Goal: Task Accomplishment & Management: Use online tool/utility

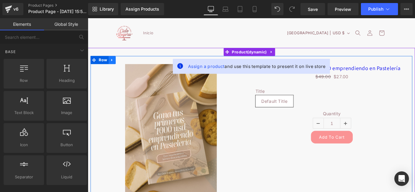
click at [115, 66] on icon at bounding box center [115, 65] width 4 height 5
click at [130, 67] on icon at bounding box center [131, 65] width 4 height 4
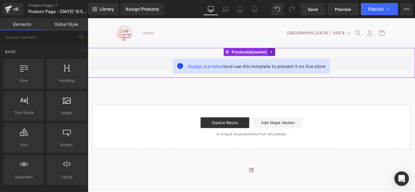
click at [294, 56] on icon at bounding box center [294, 56] width 1 height 3
click at [297, 53] on link at bounding box center [299, 56] width 8 height 9
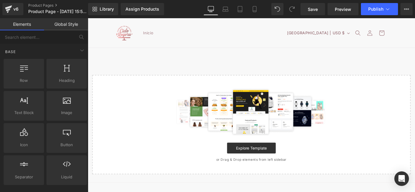
click at [109, 28] on header "Inicio Iniciar sesión País/región Argentina | USD $ Buscar Argentina USD $ Chil…" at bounding box center [272, 34] width 334 height 33
click at [164, 30] on header "Inicio Iniciar sesión País/región Argentina | USD $ Buscar Argentina USD $ Chil…" at bounding box center [272, 34] width 334 height 33
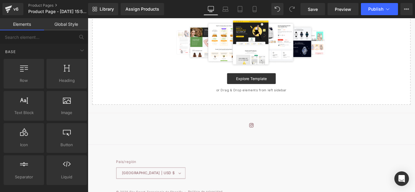
scroll to position [92, 0]
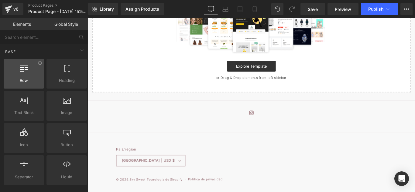
click at [30, 77] on div at bounding box center [23, 71] width 37 height 14
click at [36, 62] on div "Row rows, columns, layouts, div" at bounding box center [24, 74] width 40 height 30
click at [38, 62] on icon at bounding box center [40, 63] width 5 height 5
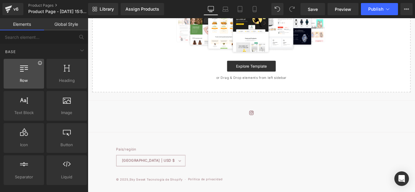
click at [38, 62] on icon at bounding box center [40, 63] width 5 height 5
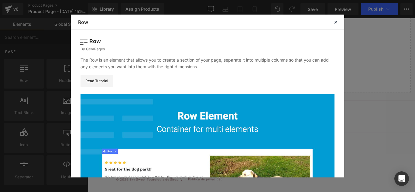
scroll to position [100, 0]
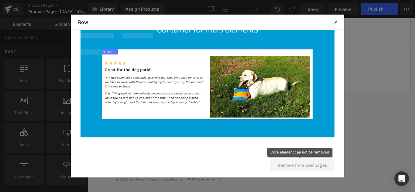
click at [307, 168] on button "Remove from Gempages" at bounding box center [303, 166] width 64 height 12
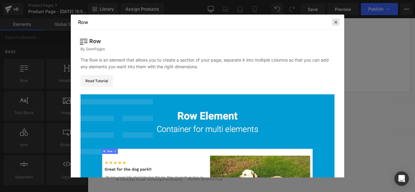
click at [0, 0] on icon at bounding box center [0, 0] width 0 height 0
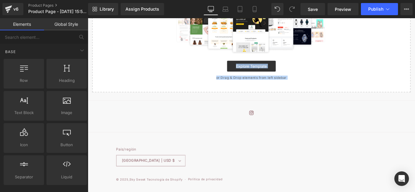
drag, startPoint x: 222, startPoint y: 122, endPoint x: 214, endPoint y: 71, distance: 51.4
click at [214, 71] on body "Ir directamente al contenido Inicio Iniciar sesión País/región Argentina | USD …" at bounding box center [272, 70] width 368 height 288
drag, startPoint x: 271, startPoint y: 118, endPoint x: 255, endPoint y: 135, distance: 22.8
click at [255, 135] on div "Instagram" at bounding box center [272, 133] width 334 height 28
drag, startPoint x: 255, startPoint y: 135, endPoint x: 210, endPoint y: 163, distance: 53.4
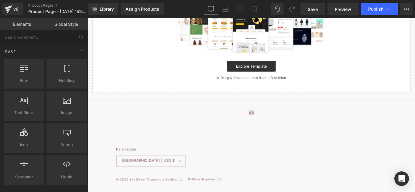
click at [210, 163] on div "País/región Argentina | USD $ Buscar Argentina USD $ Chile USD $ Colombia USD $…" at bounding box center [272, 174] width 304 height 36
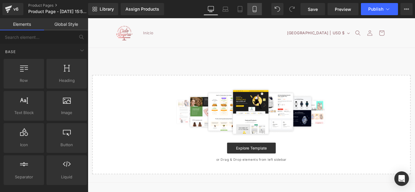
click at [254, 8] on icon at bounding box center [255, 9] width 6 height 6
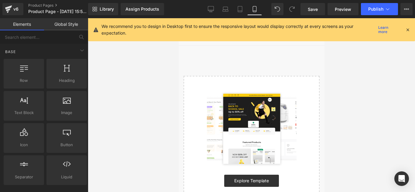
click at [377, 25] on div "We recommend you to design in Desktop first to ensure the responsive layout wou…" at bounding box center [254, 29] width 304 height 13
click at [381, 30] on link "Learn more" at bounding box center [388, 29] width 25 height 7
click at [407, 8] on icon at bounding box center [406, 9] width 5 height 5
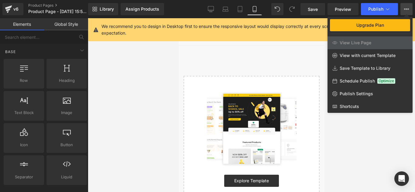
click at [407, 8] on icon at bounding box center [406, 9] width 5 height 5
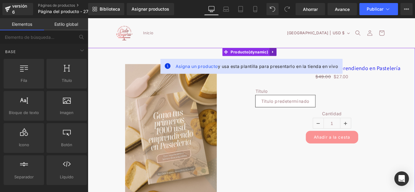
click at [294, 57] on icon at bounding box center [296, 56] width 4 height 5
click at [296, 57] on link at bounding box center [300, 56] width 8 height 9
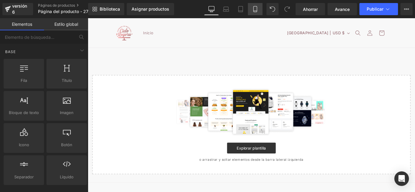
click at [253, 5] on link "Móvil" at bounding box center [255, 9] width 15 height 12
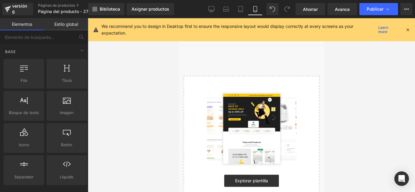
scroll to position [27, 0]
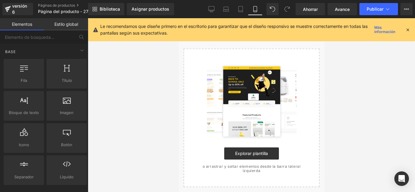
click at [406, 28] on icon at bounding box center [407, 29] width 5 height 5
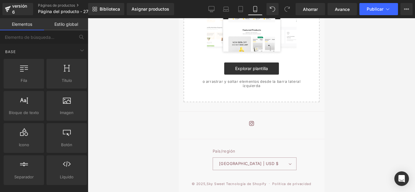
scroll to position [0, 0]
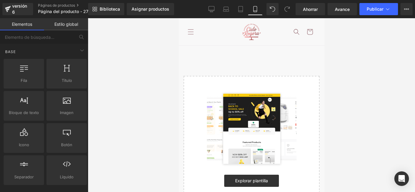
drag, startPoint x: 88, startPoint y: 19, endPoint x: 146, endPoint y: 71, distance: 78.4
click at [146, 71] on div at bounding box center [251, 105] width 327 height 174
click at [410, 9] on button "Plan de actualización Ver página en vivo Ver con plantilla actual Guardar plant…" at bounding box center [407, 9] width 12 height 12
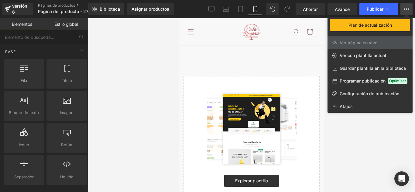
click at [0, 0] on div at bounding box center [0, 0] width 0 height 0
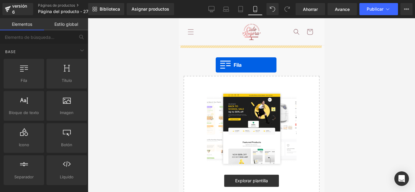
drag, startPoint x: 203, startPoint y: 98, endPoint x: 215, endPoint y: 65, distance: 35.0
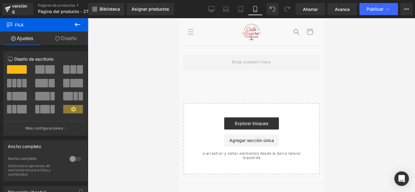
click at [75, 25] on icon at bounding box center [77, 25] width 5 height 4
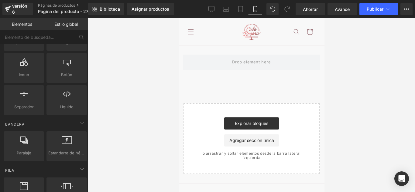
scroll to position [73, 0]
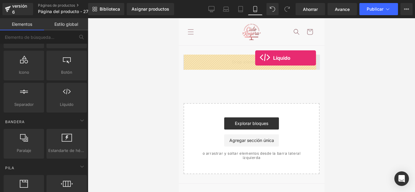
drag, startPoint x: 246, startPoint y: 114, endPoint x: 255, endPoint y: 58, distance: 56.7
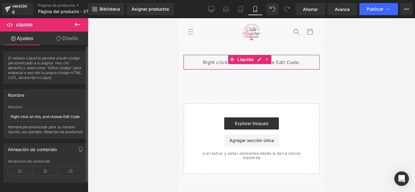
click at [37, 77] on font "El módulo Liquid te permite añadir código personalizado a tu página. Haz clic d…" at bounding box center [45, 68] width 74 height 24
click at [70, 77] on span "El módulo Liquid te permite añadir código personalizado a tu página. Haz clic d…" at bounding box center [45, 70] width 75 height 28
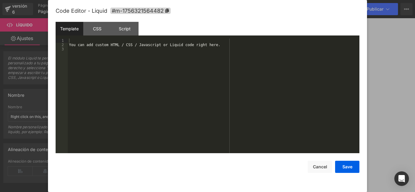
click at [238, 0] on div "Líquido Estás previsualizando cómo funciona el Reestilizará tu página. No puede…" at bounding box center [207, 0] width 415 height 0
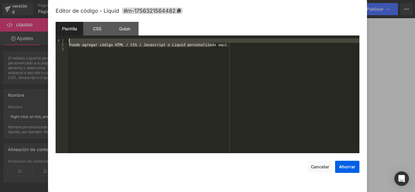
drag, startPoint x: 235, startPoint y: 47, endPoint x: 78, endPoint y: 41, distance: 157.3
click at [78, 41] on div "Puede agregar código HTML / CSS / Javascript o Liquid personalizado aquí." at bounding box center [214, 100] width 292 height 123
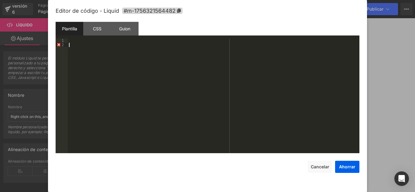
drag, startPoint x: 192, startPoint y: 51, endPoint x: 95, endPoint y: 37, distance: 98.0
click at [95, 37] on div "Plantilla CSS [PERSON_NAME] Datos" at bounding box center [208, 30] width 304 height 17
click at [71, 40] on div at bounding box center [214, 100] width 292 height 123
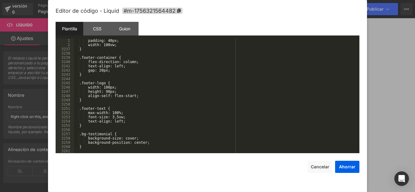
scroll to position [9849, 0]
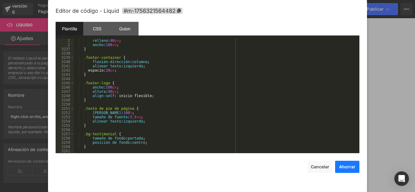
click at [352, 169] on font "Ahorrar" at bounding box center [347, 166] width 16 height 5
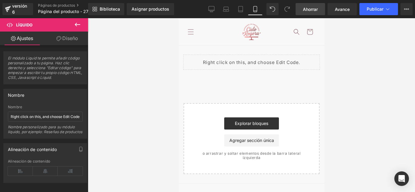
click at [313, 9] on font "Ahorrar" at bounding box center [310, 9] width 15 height 5
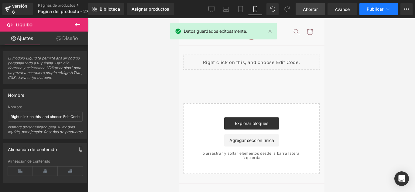
click at [378, 8] on font "Publicar" at bounding box center [375, 8] width 17 height 5
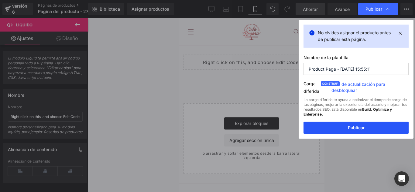
click at [362, 131] on button "Publicar" at bounding box center [356, 128] width 105 height 12
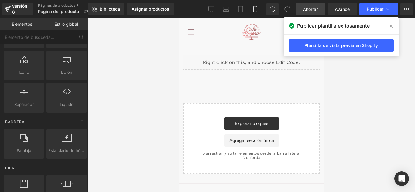
drag, startPoint x: 321, startPoint y: 48, endPoint x: 133, endPoint y: 69, distance: 188.8
click at [133, 69] on div at bounding box center [251, 105] width 327 height 174
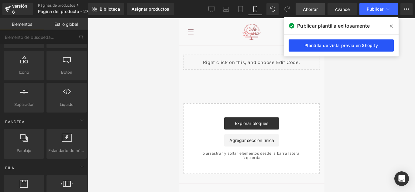
click at [321, 43] on font "Plantilla de vista previa en Shopify" at bounding box center [342, 45] width 74 height 5
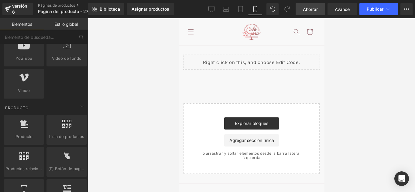
scroll to position [486, 0]
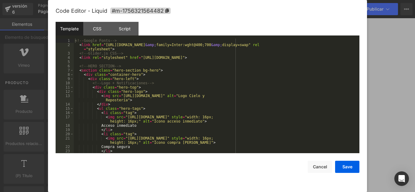
click at [238, 0] on div "Líquido Estás previsualizando cómo funciona el Reestilizará tu página. No puede…" at bounding box center [207, 0] width 415 height 0
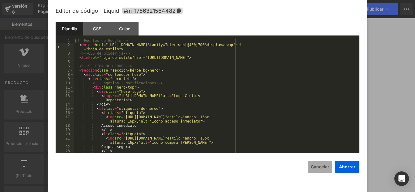
click at [324, 167] on font "Cancelar" at bounding box center [320, 166] width 19 height 5
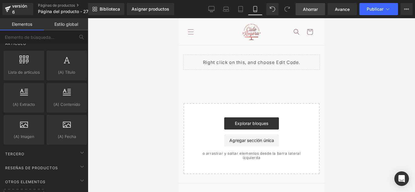
scroll to position [1193, 0]
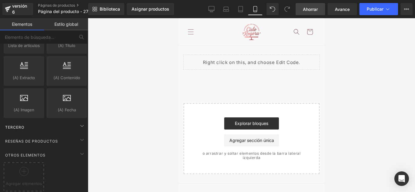
click at [31, 125] on div "Tercero" at bounding box center [45, 127] width 86 height 12
click at [31, 139] on font "Reseñas de productos" at bounding box center [31, 141] width 53 height 5
click at [30, 149] on div "Otros elementos" at bounding box center [45, 155] width 86 height 12
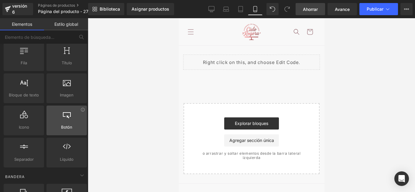
scroll to position [20, 0]
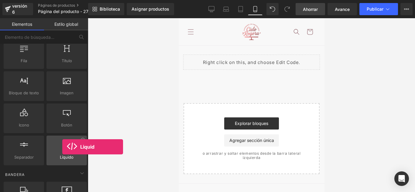
click at [63, 147] on icon at bounding box center [67, 145] width 8 height 8
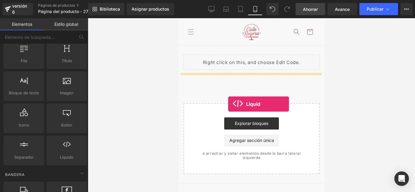
drag, startPoint x: 243, startPoint y: 164, endPoint x: 228, endPoint y: 104, distance: 61.4
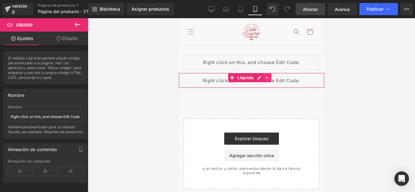
click at [266, 78] on icon at bounding box center [266, 78] width 1 height 3
click at [272, 78] on link at bounding box center [271, 77] width 8 height 9
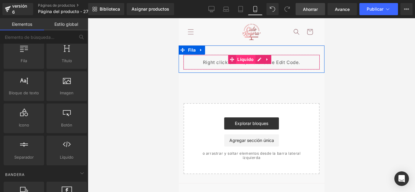
click at [245, 61] on font "Líquido" at bounding box center [245, 59] width 16 height 5
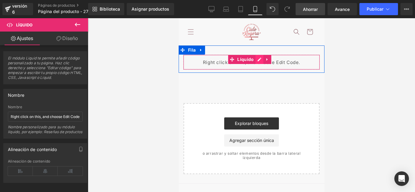
click at [258, 61] on div "Líquido" at bounding box center [251, 62] width 137 height 15
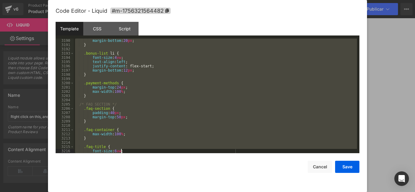
scroll to position [9849, 0]
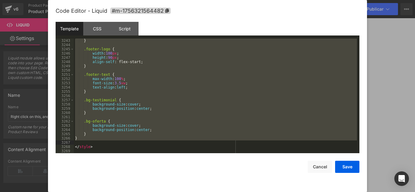
drag, startPoint x: 78, startPoint y: 87, endPoint x: 109, endPoint y: 141, distance: 62.0
click at [109, 141] on div "} .footer-logo { width : 100 px ; height : 90 px ; align-self : flex-start; } .…" at bounding box center [215, 100] width 283 height 123
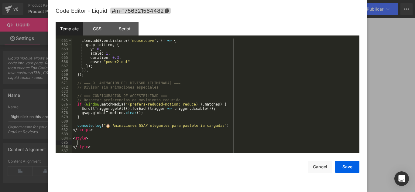
scroll to position [3099, 0]
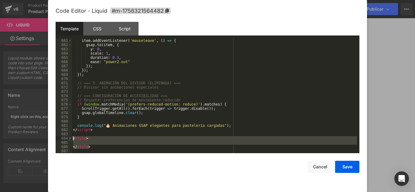
drag, startPoint x: 100, startPoint y: 146, endPoint x: 70, endPoint y: 137, distance: 31.0
click at [70, 137] on pre "661 662 663 664 665 666 667 668 669 670 671 672 673 674 675 676 677 678 679 680…" at bounding box center [208, 96] width 304 height 115
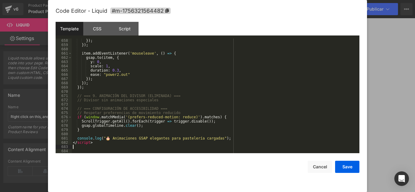
scroll to position [3086, 0]
click at [100, 36] on div "Template CSS Script Data" at bounding box center [208, 30] width 304 height 17
click at [96, 31] on div "CSS" at bounding box center [97, 29] width 28 height 14
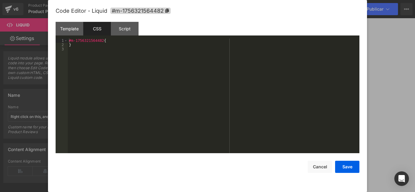
click at [114, 68] on div "#m-1756321564482 { }" at bounding box center [214, 100] width 292 height 123
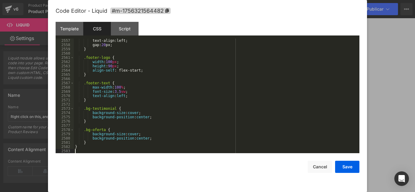
scroll to position [9849, 0]
click at [69, 34] on div "Template" at bounding box center [70, 29] width 28 height 14
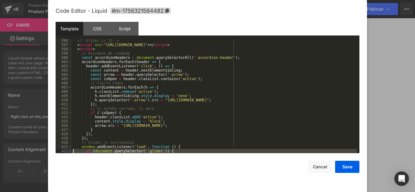
scroll to position [1967, 0]
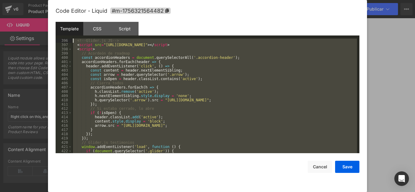
drag, startPoint x: 100, startPoint y: 147, endPoint x: 74, endPoint y: 42, distance: 107.9
click at [74, 42] on div "<!-- Glider.js JS --> < script src = "[URL][DOMAIN_NAME]" > </ script > < scrip…" at bounding box center [215, 100] width 286 height 123
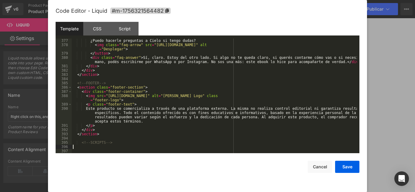
scroll to position [1860, 0]
click at [120, 35] on div "Script" at bounding box center [125, 29] width 28 height 14
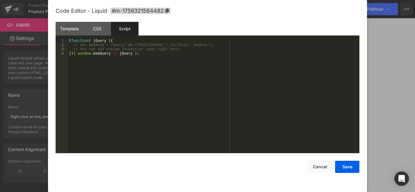
click at [94, 79] on div "( function ( jQuery ) { // var $module = jQuery('#m-1756321564482').children('.…" at bounding box center [214, 100] width 292 height 123
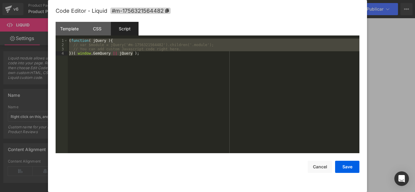
scroll to position [1111, 0]
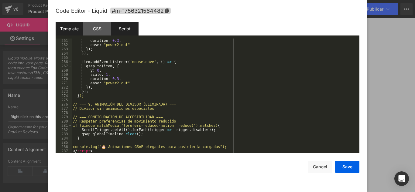
click at [73, 28] on div "Template" at bounding box center [70, 29] width 28 height 14
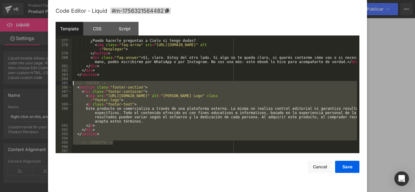
drag, startPoint x: 115, startPoint y: 143, endPoint x: 70, endPoint y: 83, distance: 74.9
click at [70, 83] on pre "377 378 379 380 381 382 383 384 385 386 387 388 389 390 391 392 393 394 395 396…" at bounding box center [208, 96] width 304 height 115
click at [103, 144] on div "¿Puedo hacerle preguntas a Cielo si tengo [PERSON_NAME]? < img class = "faq-arr…" at bounding box center [215, 96] width 286 height 115
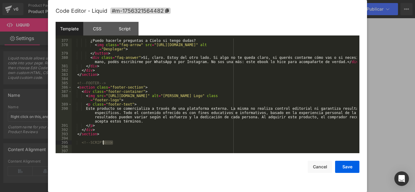
drag, startPoint x: 115, startPoint y: 143, endPoint x: 79, endPoint y: 140, distance: 36.6
click at [79, 140] on div "¿Puedo hacerle preguntas a Cielo si tengo [PERSON_NAME]? < img class = "faq-arr…" at bounding box center [215, 100] width 286 height 123
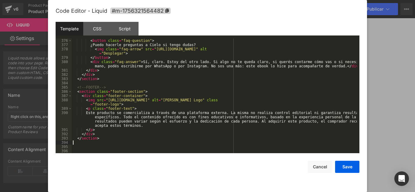
scroll to position [1856, 0]
click at [129, 33] on div "Script" at bounding box center [125, 29] width 28 height 14
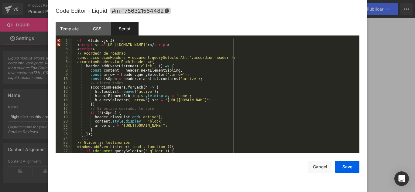
scroll to position [0, 0]
drag, startPoint x: 126, startPoint y: 41, endPoint x: 73, endPoint y: 40, distance: 53.5
click at [73, 40] on div "<!-- Glider . js JS --> < script src = "[URL][DOMAIN_NAME]" > </ script > < scr…" at bounding box center [215, 100] width 286 height 123
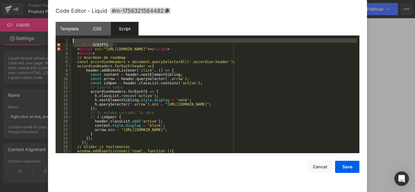
drag, startPoint x: 115, startPoint y: 45, endPoint x: 67, endPoint y: 38, distance: 48.8
click at [67, 38] on div "Template CSS Script Data 376 377 378 379 380 381 382 383 384 385 386 387 388 38…" at bounding box center [208, 88] width 304 height 132
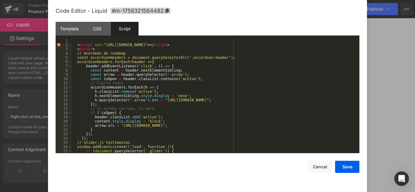
click at [76, 46] on div "< script src = "[URL][DOMAIN_NAME]" > </ script > < script > // Acordeón de roa…" at bounding box center [215, 100] width 286 height 123
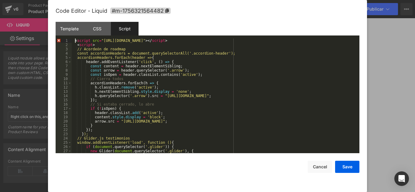
click at [75, 41] on div "< script src = "[URL][DOMAIN_NAME]" > </ script > < script > // Acordeón de roa…" at bounding box center [215, 100] width 286 height 123
click at [194, 42] on div "< script src = "[URL][DOMAIN_NAME]" > </ script > < script > // Acordeón de roa…" at bounding box center [215, 100] width 286 height 123
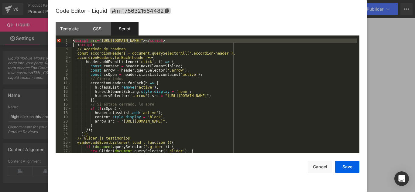
click at [194, 42] on div "< script src = "[URL][DOMAIN_NAME]" > </ script > < script > // Acordeón de roa…" at bounding box center [215, 100] width 286 height 123
click at [109, 42] on div "< script src = "[URL][DOMAIN_NAME]" > </ script > < script > // Acordeón de roa…" at bounding box center [215, 96] width 286 height 115
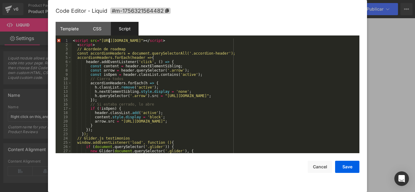
click at [109, 42] on div "< script src = "[URL][DOMAIN_NAME]" > </ script > < script > // Acordeón de roa…" at bounding box center [215, 100] width 286 height 123
click at [106, 42] on div "< script src = "[URL][DOMAIN_NAME]" > </ script > < script > // Acordeón de roa…" at bounding box center [215, 96] width 286 height 115
click at [106, 42] on div "< script src = "[URL][DOMAIN_NAME]" > </ script > < script > // Acordeón de roa…" at bounding box center [215, 100] width 286 height 123
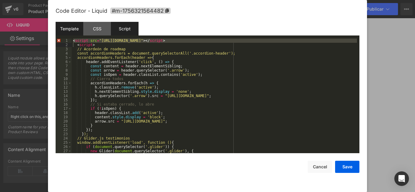
click at [72, 28] on div "Template" at bounding box center [70, 29] width 28 height 14
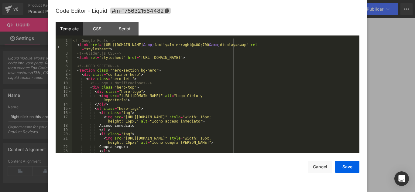
click at [117, 50] on div "<!-- Google Fonts --> < link href = "[URL][DOMAIN_NAME] &amp; family=Inter:wght…" at bounding box center [215, 100] width 286 height 123
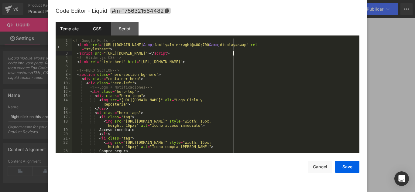
click at [100, 29] on div "CSS" at bounding box center [97, 29] width 28 height 14
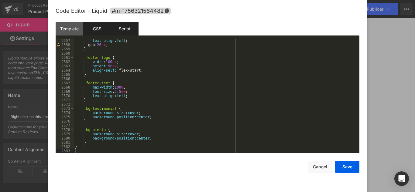
click at [116, 29] on div "Script" at bounding box center [125, 29] width 28 height 14
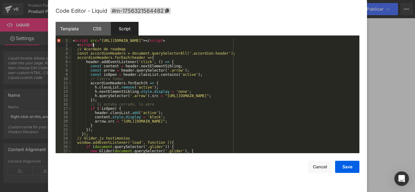
click at [103, 43] on div "< script src = "[URL][DOMAIN_NAME]" > </ script > < script > // Acordeón de roa…" at bounding box center [215, 100] width 286 height 123
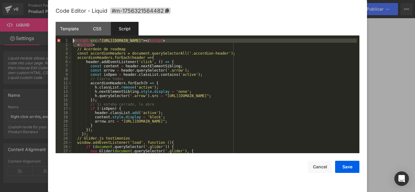
drag, startPoint x: 101, startPoint y: 43, endPoint x: 67, endPoint y: 39, distance: 34.3
click at [67, 39] on pre "1 2 3 4 5 6 7 8 9 10 11 12 13 14 15 16 17 18 19 20 21 22 23 24 25 26 27 28 < sc…" at bounding box center [208, 96] width 304 height 115
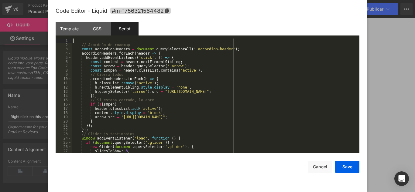
click at [81, 50] on div "// Acordeón de roadmap const accordionHeaders = document . querySelectorAll ( '…" at bounding box center [215, 100] width 286 height 123
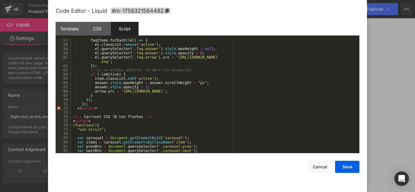
scroll to position [240, 0]
drag, startPoint x: 96, startPoint y: 109, endPoint x: 65, endPoint y: 106, distance: 31.7
click at [65, 106] on pre "57 58 59 60 61 62 63 64 65 66 67 68 69 70 71 72 73 74 75 76 77 78 79 80 81 82 8…" at bounding box center [208, 96] width 304 height 115
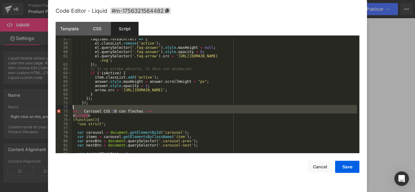
drag, startPoint x: 96, startPoint y: 115, endPoint x: 65, endPoint y: 109, distance: 31.2
click at [65, 109] on pre "57 58 59 60 61 62 63 64 65 66 67 68 69 70 71 72 73 74 75 76 77 78 79 80 81 82 8…" at bounding box center [208, 96] width 304 height 115
click at [93, 115] on div "faqItems . forEach (( el ) => { el . classList . remove ( 'active' ) ; el . que…" at bounding box center [215, 96] width 286 height 115
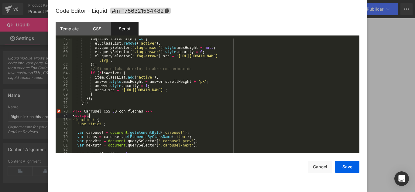
drag, startPoint x: 93, startPoint y: 115, endPoint x: 70, endPoint y: 115, distance: 23.1
click at [70, 115] on pre "57 58 59 60 61 62 63 64 65 66 67 68 69 70 71 72 73 74 75 76 77 78 79 80 81 82 8…" at bounding box center [208, 96] width 304 height 115
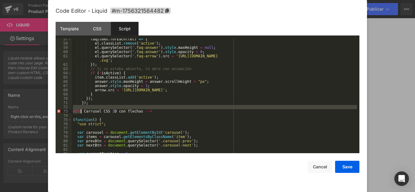
drag, startPoint x: 151, startPoint y: 109, endPoint x: 81, endPoint y: 111, distance: 69.4
click at [81, 111] on div "faqItems . forEach (( el ) => { el . classList . remove ( 'active' ) ; el . que…" at bounding box center [215, 98] width 286 height 123
click at [81, 111] on div "faqItems . forEach (( el ) => { el . classList . remove ( 'active' ) ; el . que…" at bounding box center [215, 96] width 286 height 115
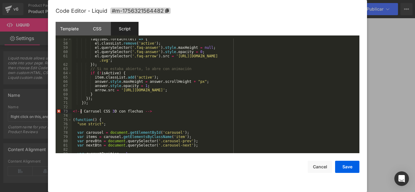
click at [81, 111] on div "faqItems . forEach (( el ) => { el . classList . remove ( 'active' ) ; el . que…" at bounding box center [215, 98] width 286 height 123
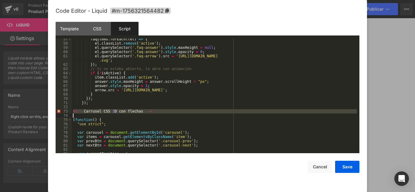
click at [81, 111] on div "faqItems . forEach (( el ) => { el . classList . remove ( 'active' ) ; el . que…" at bounding box center [215, 98] width 286 height 123
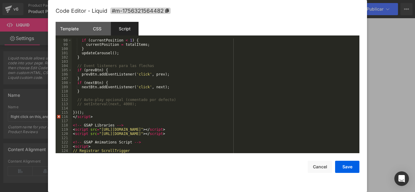
scroll to position [425, 0]
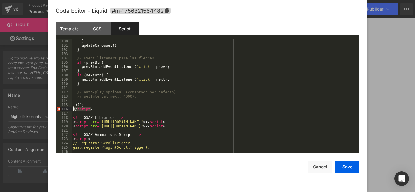
drag, startPoint x: 96, startPoint y: 109, endPoint x: 57, endPoint y: 112, distance: 39.3
click at [57, 112] on pre "99 100 101 102 103 104 105 106 107 108 109 110 111 112 113 114 115 116 117 118 …" at bounding box center [208, 96] width 304 height 115
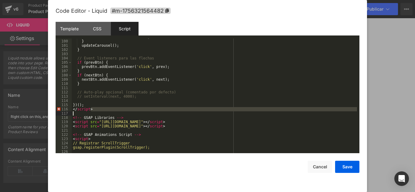
click at [105, 111] on div "currentPosition = totalItems ; } updateCarousel ( ) ; } // Event listeners para…" at bounding box center [215, 96] width 286 height 115
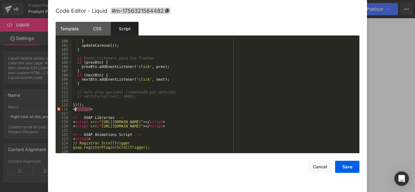
drag, startPoint x: 95, startPoint y: 111, endPoint x: 69, endPoint y: 111, distance: 25.5
click at [69, 111] on pre "99 100 101 102 103 104 105 106 107 108 109 110 111 112 113 114 115 116 117 118 …" at bounding box center [208, 96] width 304 height 115
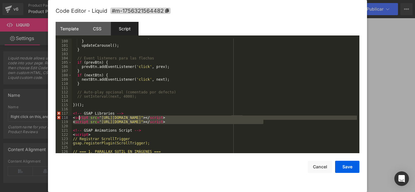
drag, startPoint x: 267, startPoint y: 123, endPoint x: 72, endPoint y: 117, distance: 195.3
click at [72, 117] on div "currentPosition = totalItems ; } updateCarousel ( ) ; } // Event listeners para…" at bounding box center [215, 96] width 286 height 123
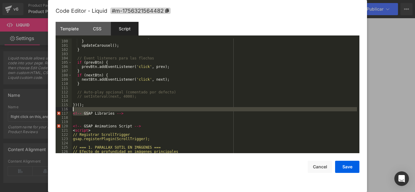
drag, startPoint x: 89, startPoint y: 115, endPoint x: 65, endPoint y: 109, distance: 24.6
click at [65, 109] on pre "99 100 101 102 103 104 105 106 107 108 109 110 111 112 113 114 115 116 117 118 …" at bounding box center [208, 96] width 304 height 115
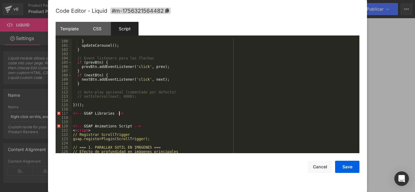
click at [119, 112] on div "currentPosition = totalItems ; } updateCarousel ( ) ; } // Event listeners para…" at bounding box center [215, 96] width 286 height 123
drag, startPoint x: 126, startPoint y: 115, endPoint x: 68, endPoint y: 113, distance: 58.1
click at [68, 113] on pre "99 100 101 102 103 104 105 106 107 108 109 110 111 112 113 114 115 116 117 118 …" at bounding box center [208, 96] width 304 height 115
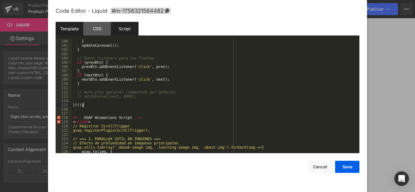
click at [77, 29] on div "Template" at bounding box center [70, 29] width 28 height 14
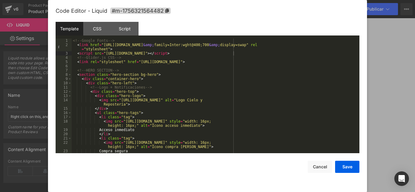
click at [239, 53] on div "<!-- Google Fonts --> < link href = "[URL][DOMAIN_NAME] &amp; family=Inter:wght…" at bounding box center [215, 100] width 286 height 123
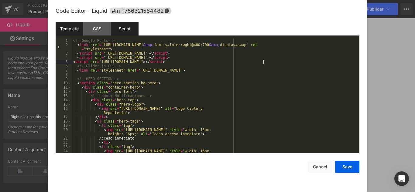
click at [121, 29] on div "Script" at bounding box center [125, 29] width 28 height 14
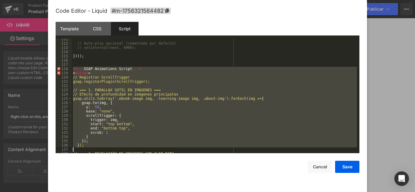
scroll to position [477, 0]
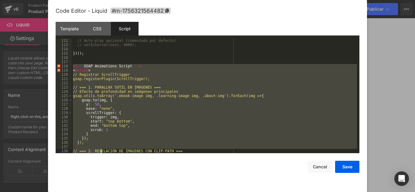
drag, startPoint x: 73, startPoint y: 69, endPoint x: 101, endPoint y: 151, distance: 86.4
click at [101, 151] on div "// Auto-play opcional (comentado por defecto) // setInterval(next, 4000); }) ( …" at bounding box center [215, 100] width 286 height 123
click at [104, 89] on div "// Auto-play opcional (comentado por defecto) // setInterval(next, 4000); }) ( …" at bounding box center [215, 96] width 286 height 115
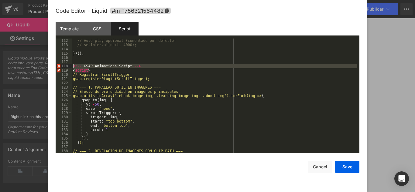
drag, startPoint x: 95, startPoint y: 70, endPoint x: 57, endPoint y: 64, distance: 38.8
click at [57, 64] on pre "112 113 114 115 116 117 118 119 120 121 122 123 124 125 126 127 128 129 130 131…" at bounding box center [208, 96] width 304 height 115
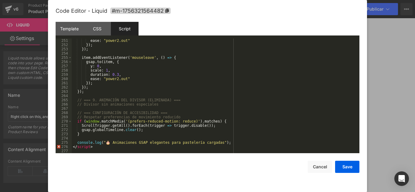
scroll to position [1068, 0]
drag, startPoint x: 96, startPoint y: 147, endPoint x: 68, endPoint y: 147, distance: 28.3
click at [68, 147] on pre "251 252 253 254 255 256 257 258 259 260 261 262 263 264 265 266 267 268 269 270…" at bounding box center [208, 96] width 304 height 115
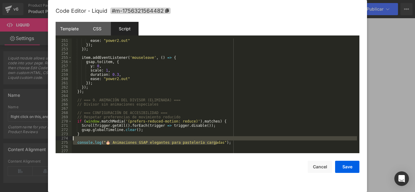
drag, startPoint x: 222, startPoint y: 143, endPoint x: 72, endPoint y: 141, distance: 149.6
click at [72, 141] on div "ease : "power2.out" }) ; }) ; item . addEventListener ( 'mouseleave' , ( ) => {…" at bounding box center [215, 100] width 286 height 123
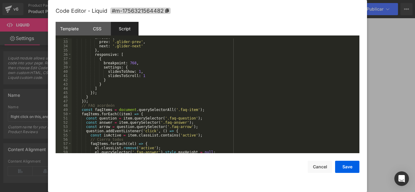
scroll to position [0, 0]
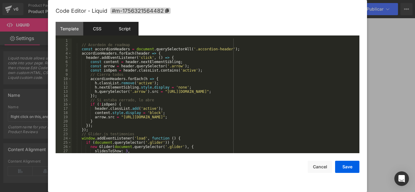
click at [101, 29] on div "CSS" at bounding box center [97, 29] width 28 height 14
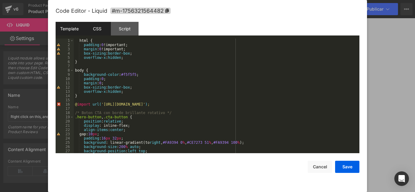
click at [73, 34] on div "Template" at bounding box center [70, 29] width 28 height 14
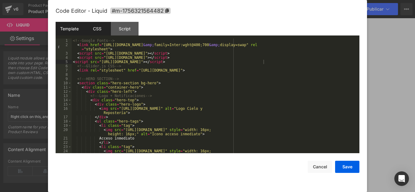
click at [108, 29] on div "CSS" at bounding box center [97, 29] width 28 height 14
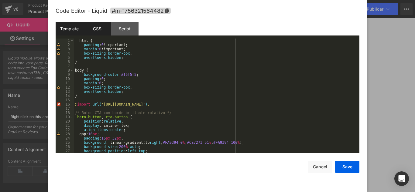
click at [66, 29] on div "Template" at bounding box center [70, 29] width 28 height 14
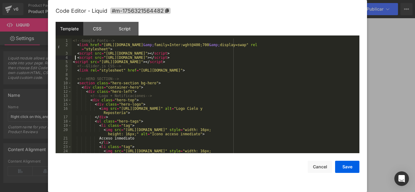
click at [75, 57] on div "<!-- Google Fonts --> < link href = "[URL][DOMAIN_NAME] &amp; family=Inter:wght…" at bounding box center [215, 103] width 286 height 128
click at [116, 69] on div "<!-- Google Fonts --> < link href = "[URL][DOMAIN_NAME] &amp; family=Inter:wght…" at bounding box center [215, 103] width 286 height 128
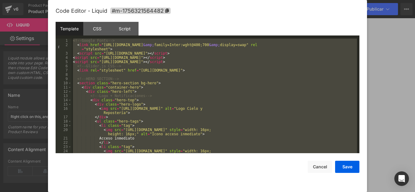
click at [80, 46] on div "<!-- Google Fonts --> < link href = "[URL][DOMAIN_NAME] &amp; family=Inter:wght…" at bounding box center [215, 96] width 286 height 115
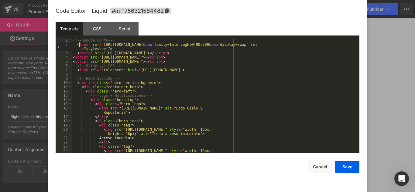
scroll to position [1, 0]
click at [248, 71] on div "<!-- Google Fonts --> < link href = "[URL][DOMAIN_NAME] &amp; family=Inter:wght…" at bounding box center [215, 102] width 286 height 128
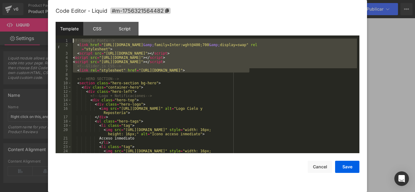
drag, startPoint x: 253, startPoint y: 71, endPoint x: 63, endPoint y: 23, distance: 196.3
click at [63, 23] on div "Template CSS Script Data 1 2 3 4 5 6 7 8 9 10 11 12 13 14 15 16 17 18 19 20 21 …" at bounding box center [208, 88] width 304 height 132
paste textarea
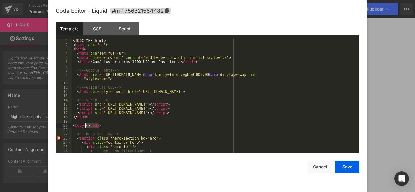
drag, startPoint x: 104, startPoint y: 124, endPoint x: 85, endPoint y: 125, distance: 18.9
click at [85, 125] on div "<! DOCTYPE html > < html lang = "es" > < head > < meta charset = "UTF-8" > < me…" at bounding box center [215, 100] width 286 height 123
click at [85, 127] on div "<! DOCTYPE html > < html lang = "es" > < head > < meta charset = "UTF-8" > < me…" at bounding box center [215, 100] width 286 height 123
click at [85, 129] on div "<! DOCTYPE html > < html lang = "es" > < head > < meta charset = "UTF-8" > < me…" at bounding box center [215, 100] width 286 height 123
drag, startPoint x: 103, startPoint y: 126, endPoint x: 84, endPoint y: 126, distance: 19.5
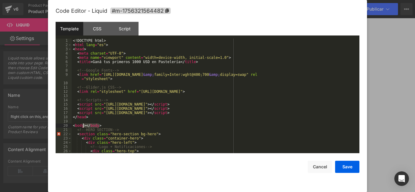
click at [84, 126] on div "<! DOCTYPE html > < html lang = "es" > < head > < meta charset = "UTF-8" > < me…" at bounding box center [215, 100] width 286 height 123
drag, startPoint x: 102, startPoint y: 124, endPoint x: 85, endPoint y: 125, distance: 17.7
click at [85, 125] on div "<! DOCTYPE html > < html lang = "es" > < head > < meta charset = "UTF-8" > < me…" at bounding box center [215, 100] width 286 height 123
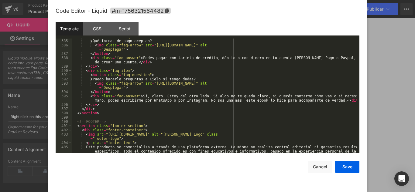
scroll to position [1920, 0]
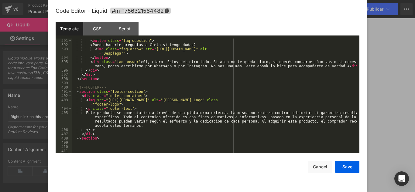
click at [98, 142] on div "< button class = "faq-question" > ¿Puedo hacerle preguntas a Cielo si tengo [PE…" at bounding box center [215, 100] width 286 height 123
click at [124, 138] on div "< button class = "faq-question" > ¿Puedo hacerle preguntas a Cielo si tengo [PE…" at bounding box center [215, 100] width 286 height 123
click at [118, 142] on div "< button class = "faq-question" > ¿Puedo hacerle preguntas a Cielo si tengo [PE…" at bounding box center [215, 100] width 286 height 123
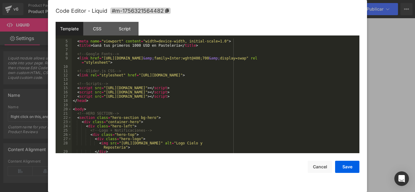
scroll to position [0, 0]
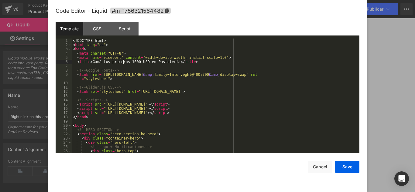
click at [124, 63] on div "<! DOCTYPE html > < html lang = "es" > < head > < meta charset = "UTF-8" > < me…" at bounding box center [215, 100] width 286 height 123
click at [124, 63] on div "<! DOCTYPE html > < html lang = "es" > < head > < meta charset = "UTF-8" > < me…" at bounding box center [215, 96] width 286 height 115
click at [134, 68] on div "<! DOCTYPE html > < html lang = "es" > < head > < meta charset = "UTF-8" > < me…" at bounding box center [215, 100] width 286 height 123
click at [347, 168] on button "Save" at bounding box center [347, 167] width 24 height 12
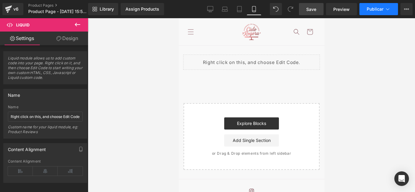
click at [374, 10] on font "Publicar" at bounding box center [375, 8] width 17 height 5
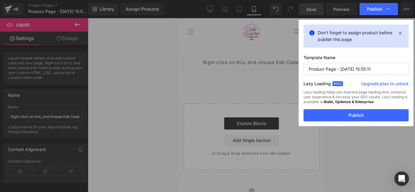
click at [341, 63] on input "Product Page - [DATE] 15:55:11" at bounding box center [356, 69] width 105 height 12
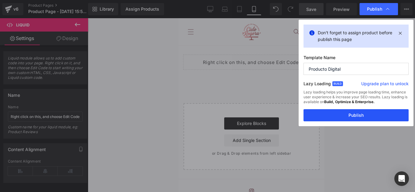
type input "Producto Digital"
click at [355, 114] on button "Publish" at bounding box center [356, 115] width 105 height 12
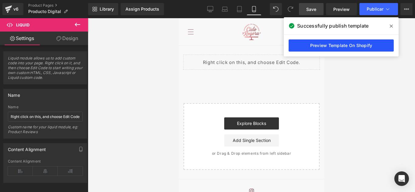
click at [349, 45] on link "Preview Template On Shopify" at bounding box center [341, 46] width 105 height 12
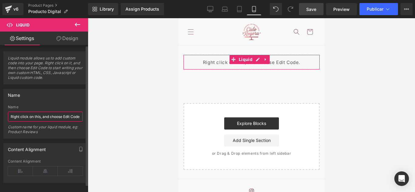
click at [35, 115] on input "Right click on this, and choose Edit Code." at bounding box center [45, 117] width 75 height 10
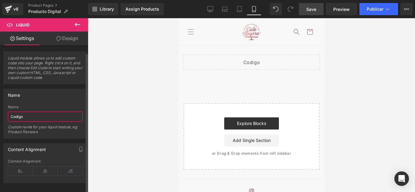
scroll to position [8, 0]
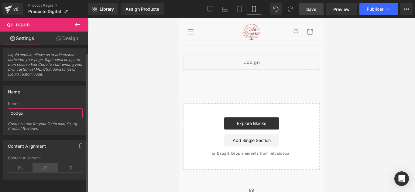
type input "Codigo"
click at [40, 164] on icon at bounding box center [45, 168] width 25 height 9
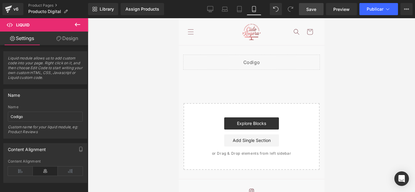
click at [64, 42] on link "Design" at bounding box center [67, 39] width 44 height 14
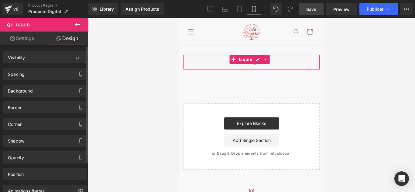
click at [9, 167] on div "Position Advanced option : Please proceed if you have coding knowledge. Relativ…" at bounding box center [45, 172] width 91 height 17
click at [9, 168] on div "Position Advanced option : Please proceed if you have coding knowledge. Relativ…" at bounding box center [45, 172] width 91 height 17
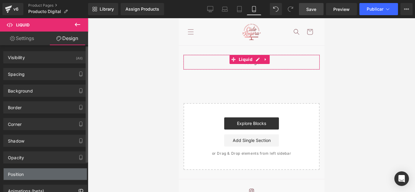
click at [9, 169] on div "Position" at bounding box center [16, 173] width 16 height 9
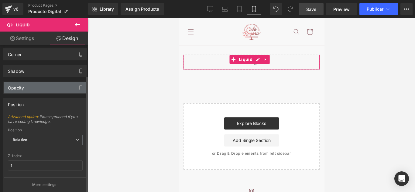
scroll to position [70, 0]
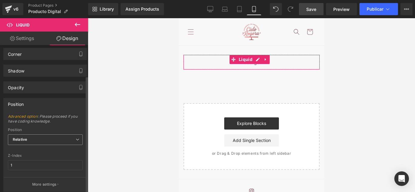
click at [25, 142] on span "Relative" at bounding box center [45, 140] width 75 height 11
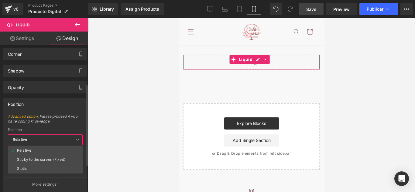
click at [25, 142] on span "Relative" at bounding box center [45, 140] width 75 height 11
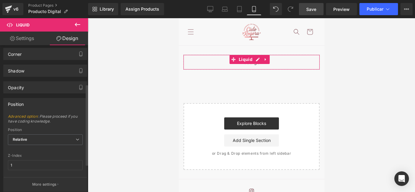
scroll to position [0, 0]
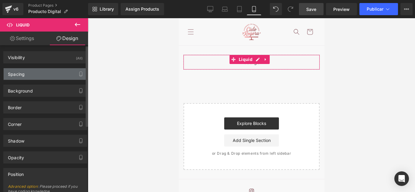
click at [24, 72] on div "Spacing" at bounding box center [16, 72] width 17 height 9
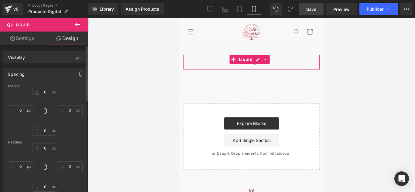
click at [30, 74] on div "Spacing" at bounding box center [45, 74] width 83 height 12
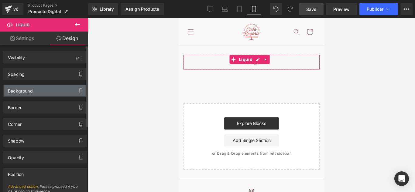
click at [27, 90] on div "Background" at bounding box center [20, 89] width 25 height 9
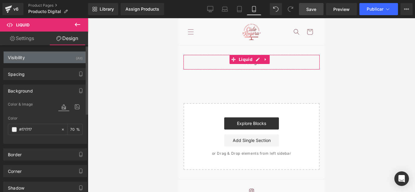
click at [27, 55] on div "Visibility (All)" at bounding box center [45, 58] width 83 height 12
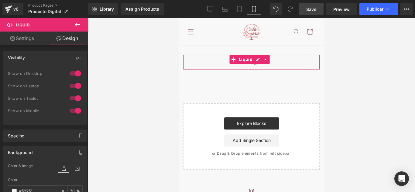
click at [19, 36] on link "Settings" at bounding box center [22, 39] width 44 height 14
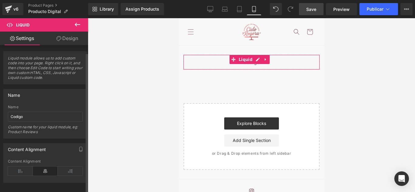
scroll to position [8, 0]
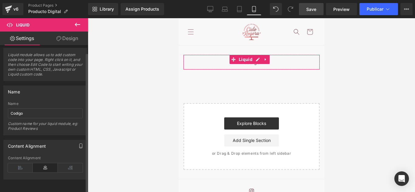
click at [80, 145] on button "button" at bounding box center [81, 146] width 10 height 12
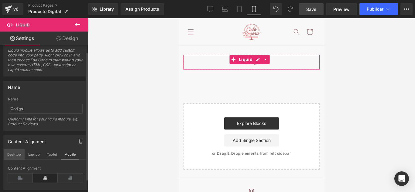
click at [19, 153] on button "Desktop" at bounding box center [14, 155] width 21 height 10
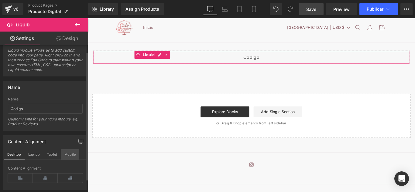
click at [73, 158] on button "Mobile" at bounding box center [70, 155] width 19 height 10
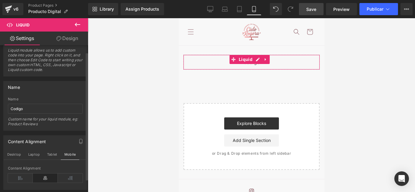
click at [44, 178] on icon at bounding box center [45, 178] width 25 height 9
click at [43, 180] on icon at bounding box center [45, 178] width 25 height 9
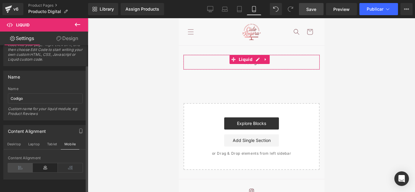
click at [24, 164] on icon at bounding box center [20, 168] width 25 height 9
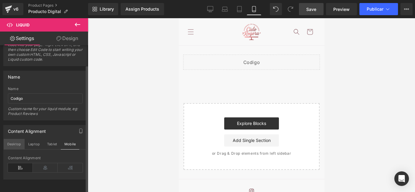
click at [18, 143] on button "Desktop" at bounding box center [14, 144] width 21 height 10
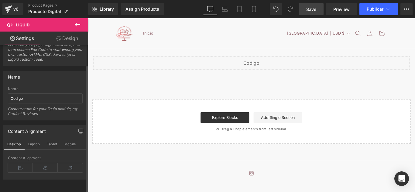
scroll to position [6, 0]
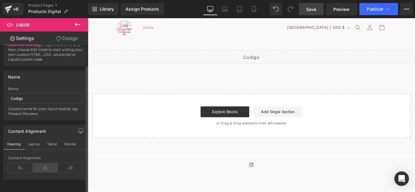
click at [38, 164] on icon at bounding box center [45, 168] width 25 height 9
click at [34, 139] on button "Laptop" at bounding box center [34, 144] width 19 height 10
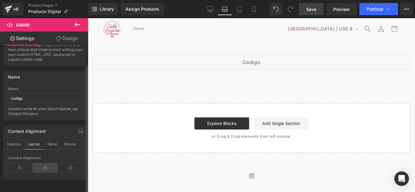
click at [44, 164] on icon at bounding box center [45, 168] width 25 height 9
click at [51, 140] on button "Tablet" at bounding box center [51, 144] width 17 height 10
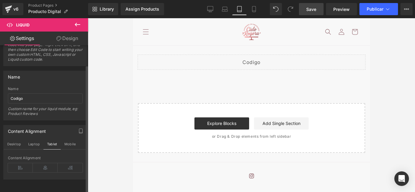
click at [44, 158] on div "Content Alignment" at bounding box center [45, 167] width 75 height 23
click at [43, 164] on icon at bounding box center [45, 168] width 25 height 9
click at [64, 142] on button "Mobile" at bounding box center [70, 144] width 19 height 10
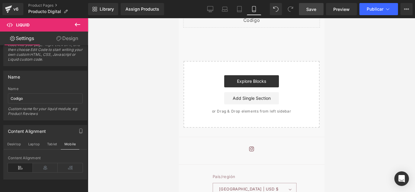
scroll to position [43, 0]
click at [374, 11] on font "Publicar" at bounding box center [375, 8] width 17 height 5
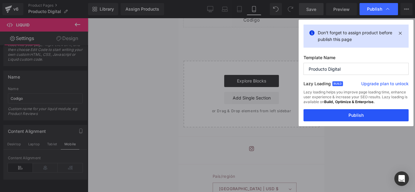
click at [343, 115] on button "Publish" at bounding box center [356, 115] width 105 height 12
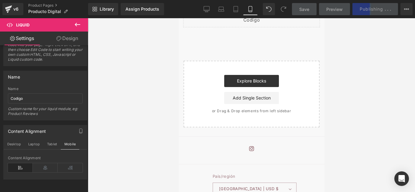
scroll to position [0, 0]
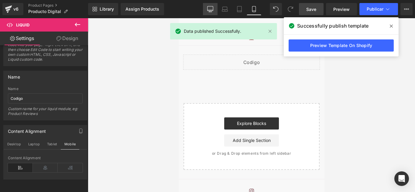
click at [209, 11] on icon at bounding box center [210, 8] width 6 height 5
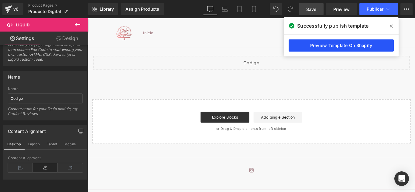
click at [352, 47] on link "Preview Template On Shopify" at bounding box center [341, 46] width 105 height 12
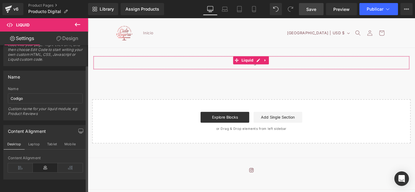
click at [50, 164] on icon at bounding box center [45, 168] width 25 height 9
click at [23, 164] on icon at bounding box center [20, 168] width 25 height 9
click at [32, 139] on button "Laptop" at bounding box center [34, 144] width 19 height 10
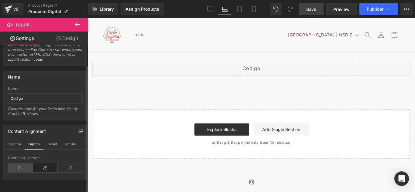
click at [20, 166] on icon at bounding box center [20, 168] width 25 height 9
click at [52, 143] on button "Tablet" at bounding box center [51, 144] width 17 height 10
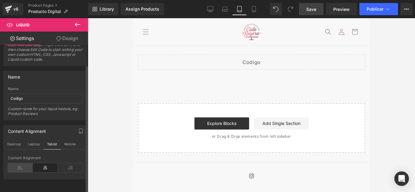
click at [15, 164] on icon at bounding box center [20, 168] width 25 height 9
click at [64, 140] on button "Mobile" at bounding box center [70, 144] width 19 height 10
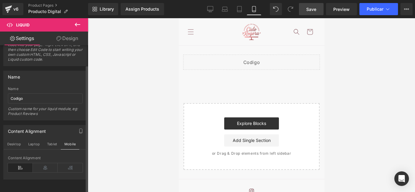
click at [23, 164] on icon at bounding box center [20, 168] width 25 height 9
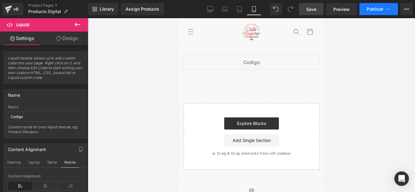
click at [374, 8] on font "Publicar" at bounding box center [375, 8] width 17 height 5
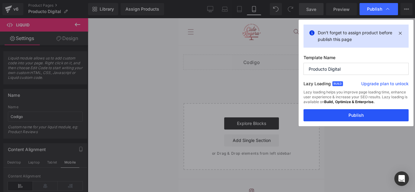
click at [353, 117] on button "Publish" at bounding box center [356, 115] width 105 height 12
